Goal: Information Seeking & Learning: Learn about a topic

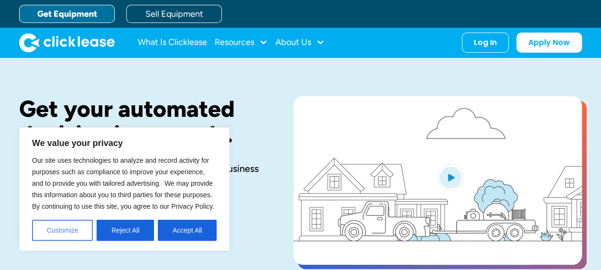
click at [75, 233] on button "Customize" at bounding box center [62, 229] width 61 height 21
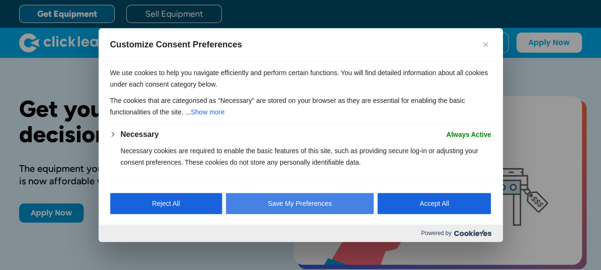
click at [298, 200] on button "Save My Preferences" at bounding box center [300, 203] width 148 height 21
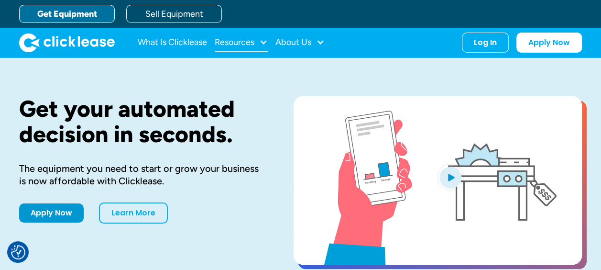
click at [261, 38] on div at bounding box center [263, 42] width 9 height 9
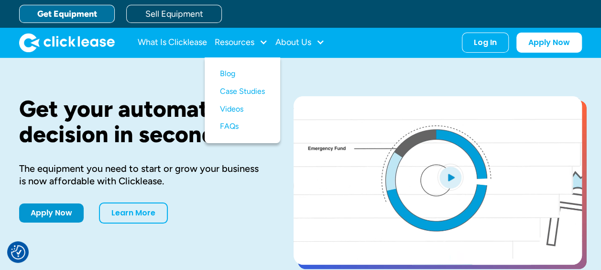
click at [311, 58] on div "Get your automated decision in seconds. The equipment you need to start or grow…" at bounding box center [300, 181] width 563 height 247
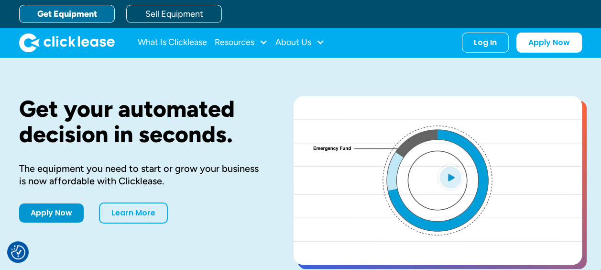
click at [90, 17] on link "Get Equipment" at bounding box center [67, 14] width 96 height 18
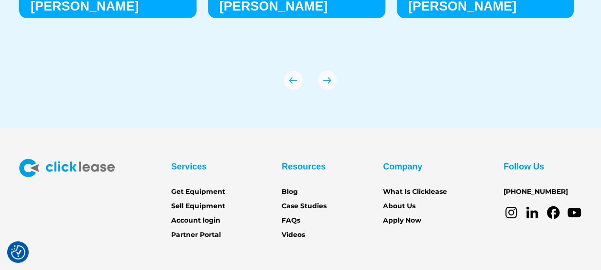
scroll to position [3389, 0]
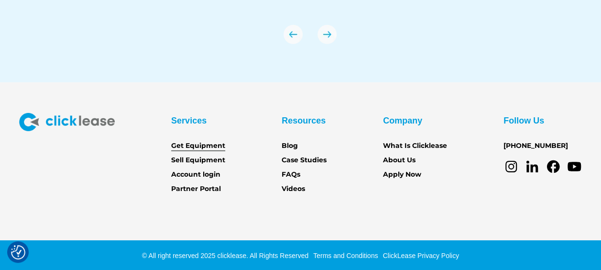
click at [211, 144] on link "Get Equipment" at bounding box center [198, 146] width 54 height 11
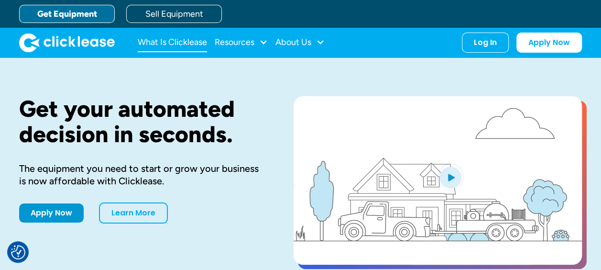
click at [206, 41] on link "What Is Clicklease" at bounding box center [172, 42] width 69 height 19
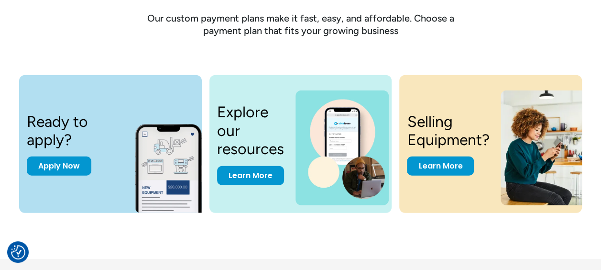
scroll to position [1228, 0]
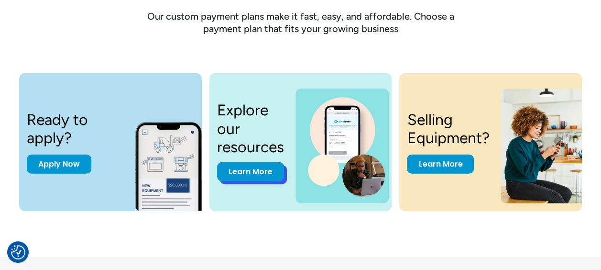
click at [261, 170] on link "Learn More" at bounding box center [250, 171] width 67 height 19
